Goal: Transaction & Acquisition: Purchase product/service

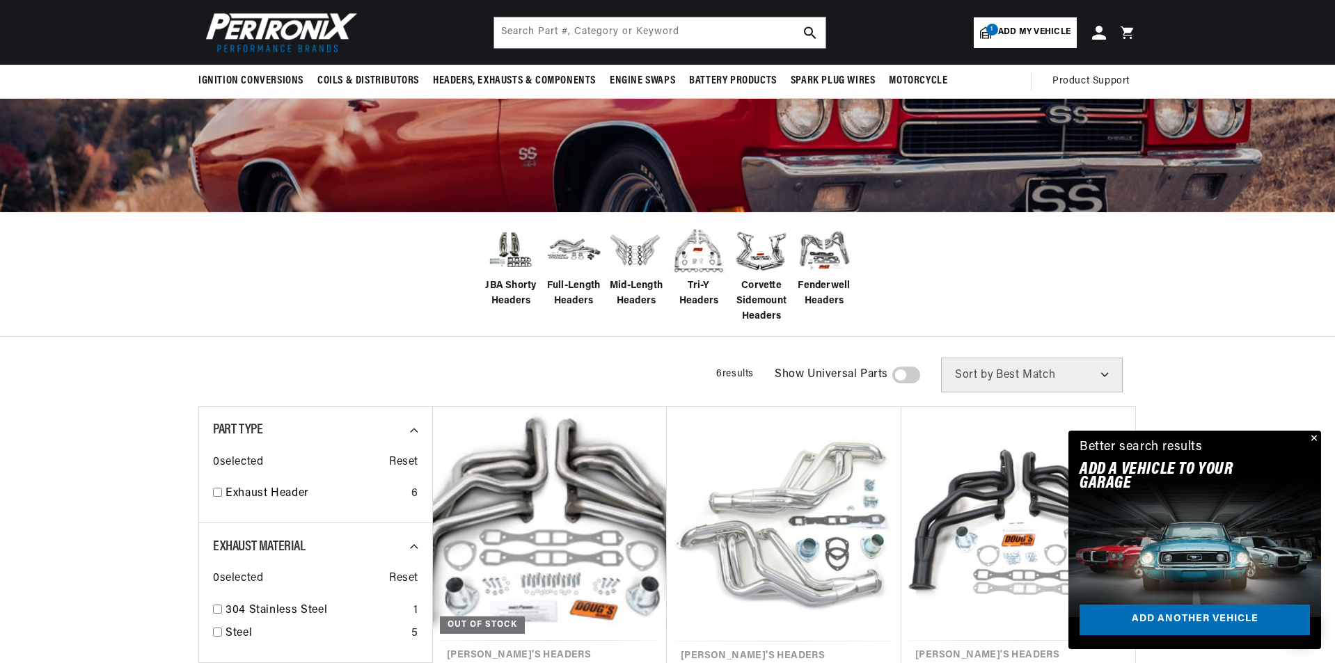
scroll to position [0, 520]
click at [572, 286] on span "Full-Length Headers" at bounding box center [574, 293] width 56 height 31
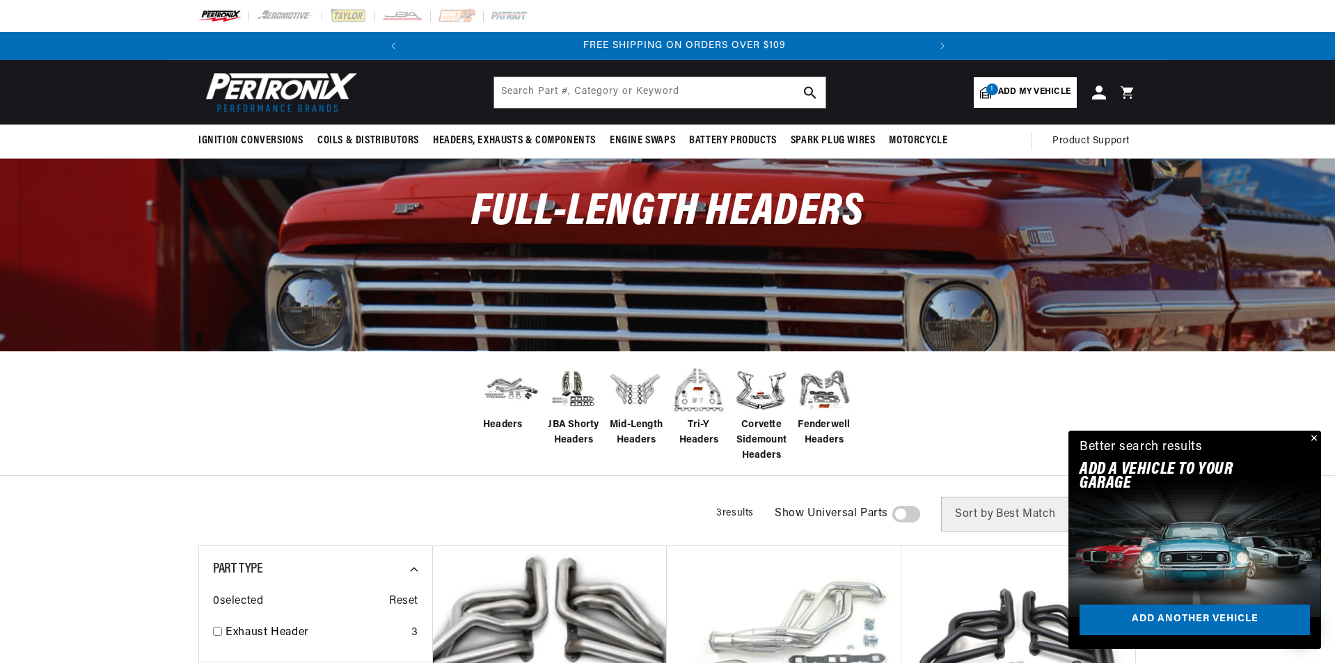
scroll to position [0, 520]
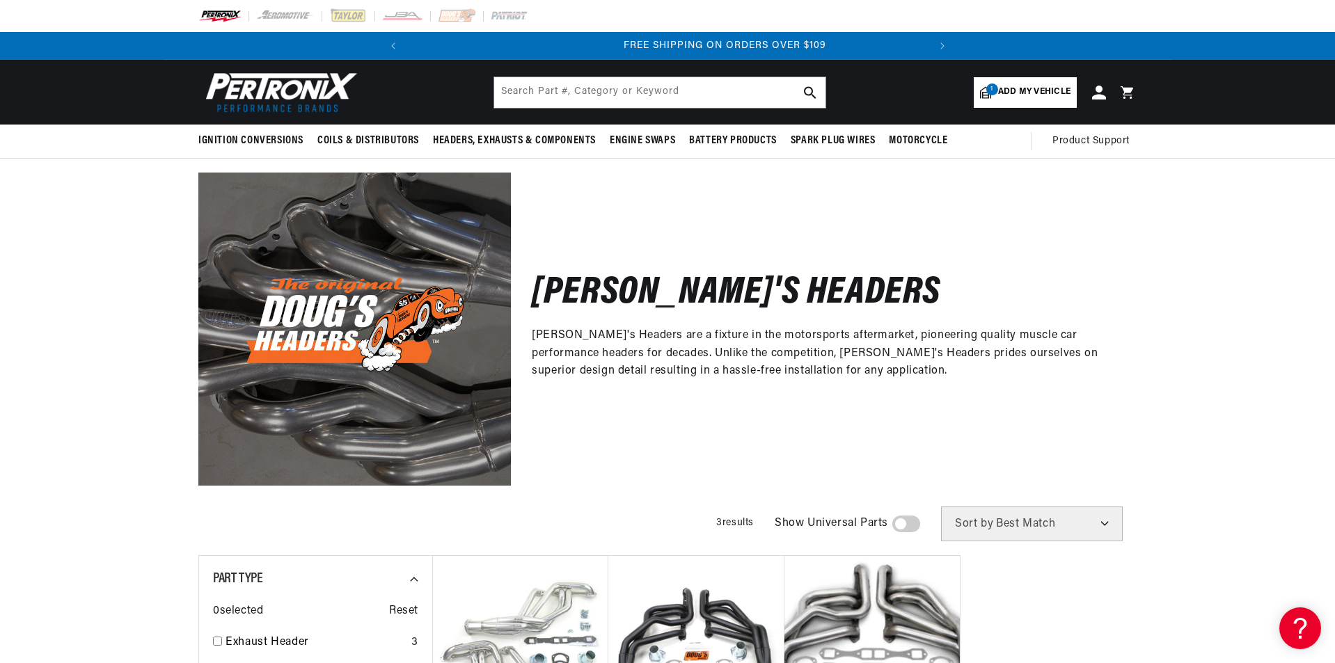
scroll to position [0, 520]
